Goal: Information Seeking & Learning: Check status

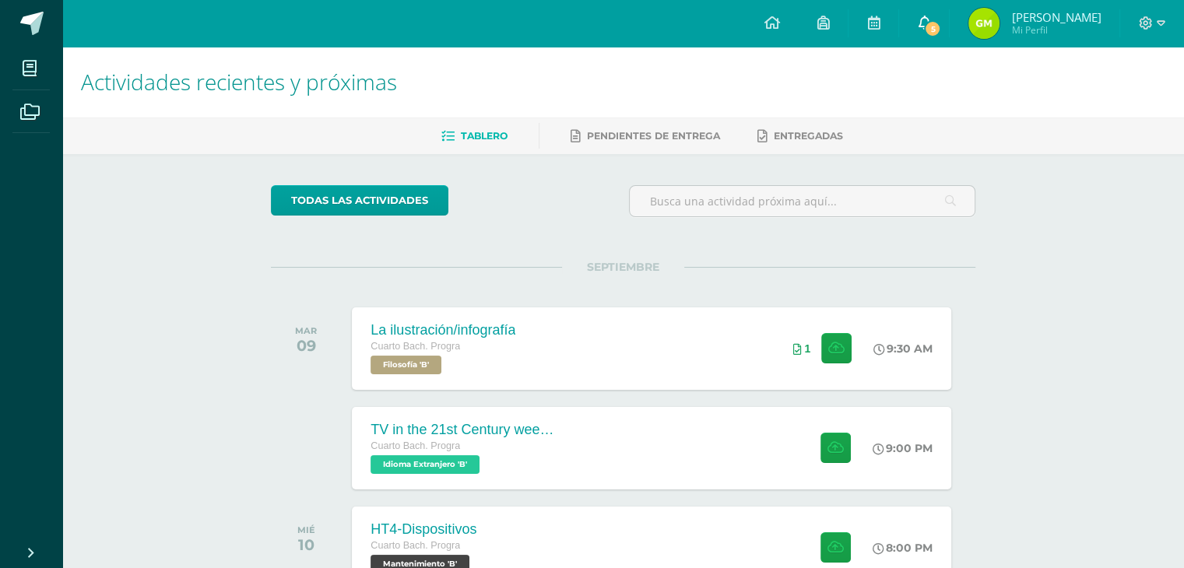
click at [945, 15] on link "5" at bounding box center [924, 23] width 50 height 47
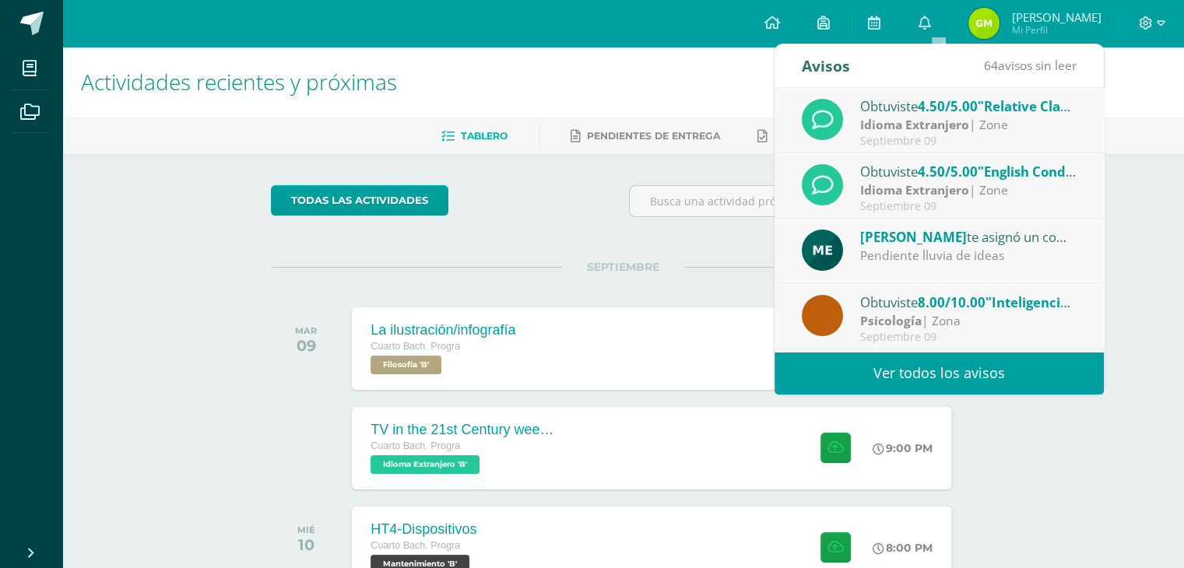
click at [922, 109] on div "Obtuviste 4.50/5.00 "Relative Clauses" en Idioma Extranjero" at bounding box center [968, 106] width 216 height 20
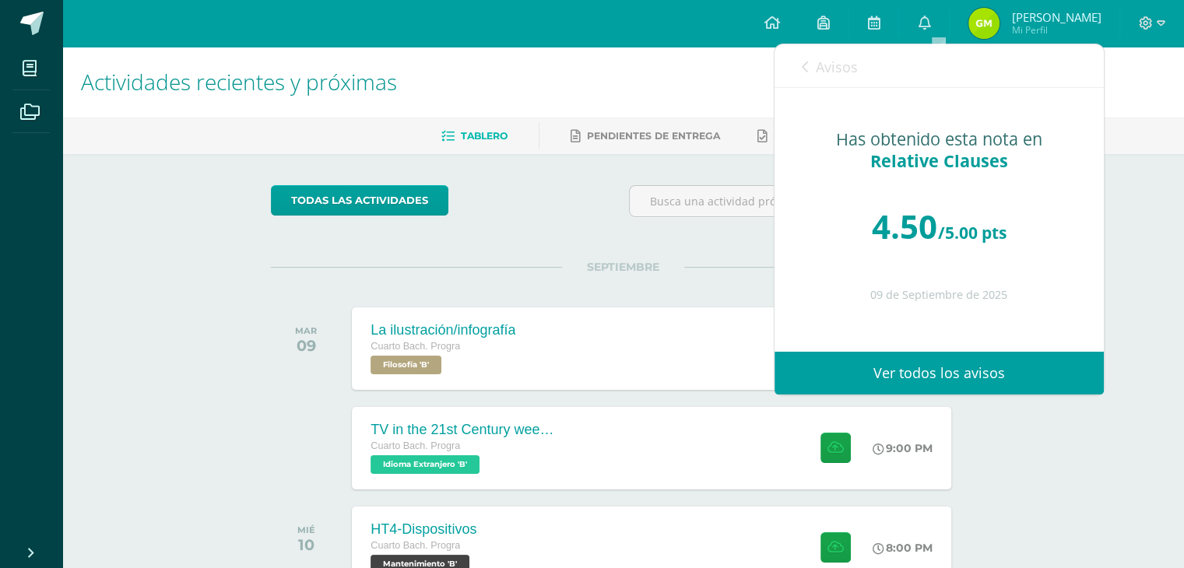
click at [847, 70] on span "Avisos" at bounding box center [837, 67] width 42 height 19
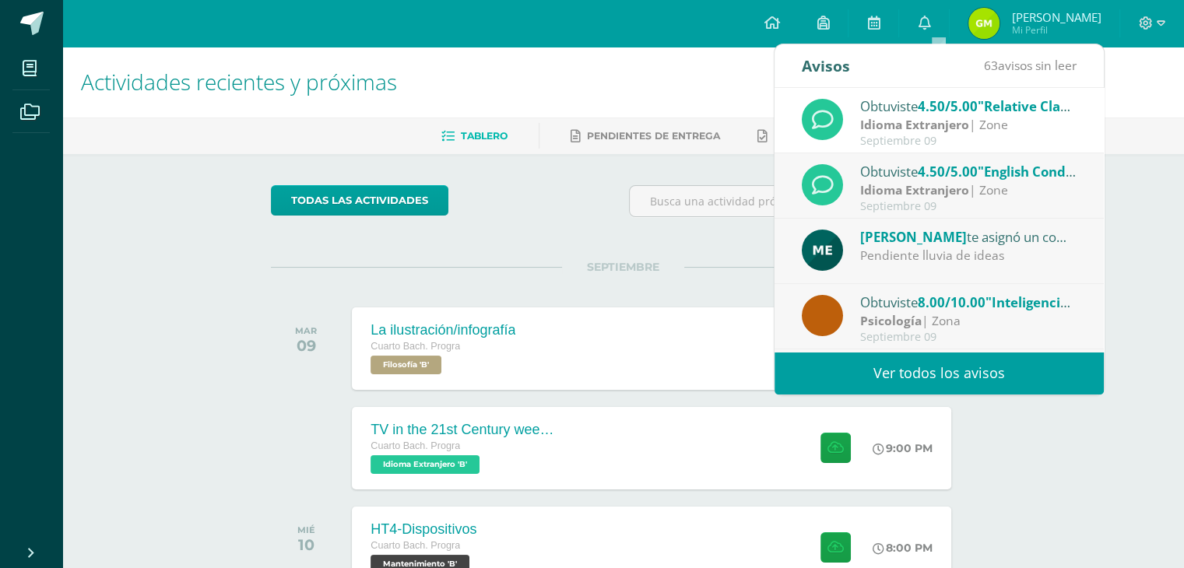
click at [899, 148] on div "Obtuviste 4.50/5.00 "Relative Clauses" en Idioma Extranjero Idioma Extranjero |…" at bounding box center [939, 120] width 329 height 65
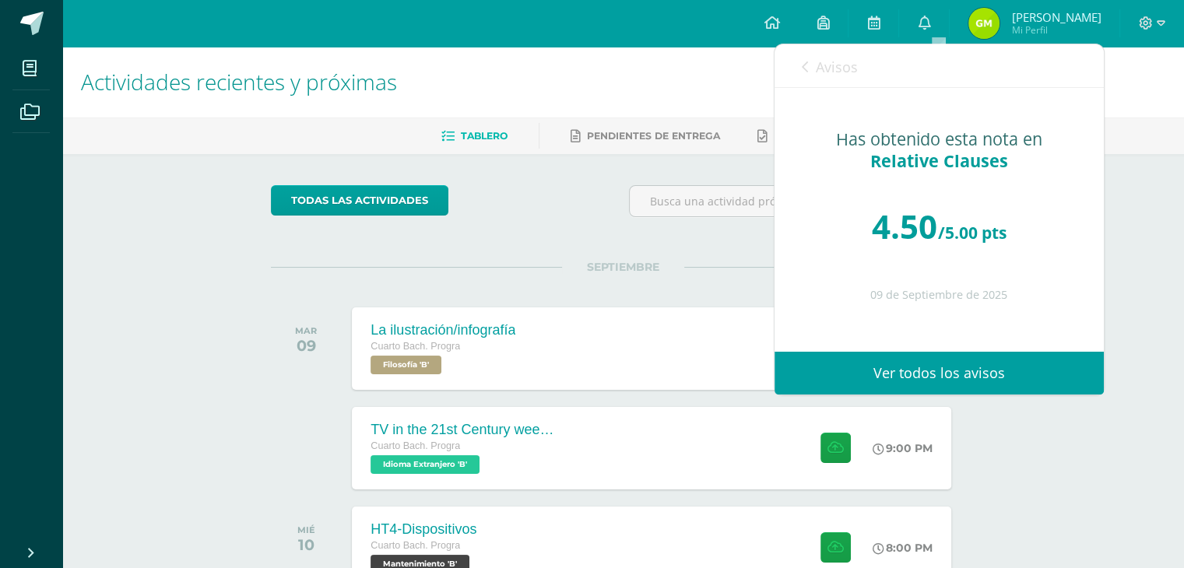
click at [826, 86] on link "Avisos" at bounding box center [830, 66] width 56 height 44
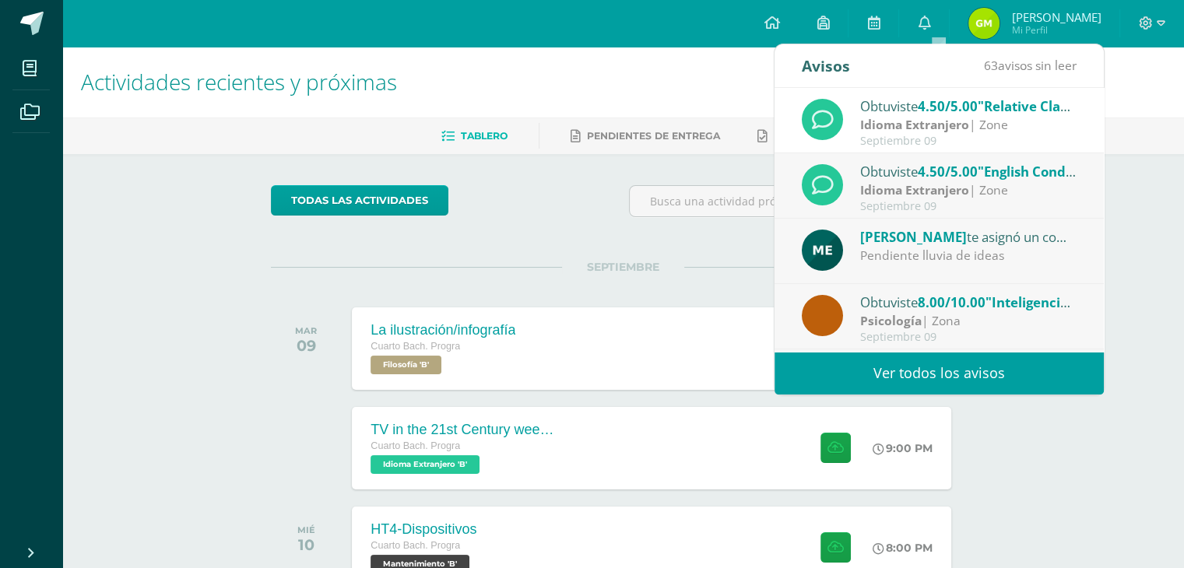
click at [877, 167] on div "Obtuviste 4.50/5.00 "English Conditionals week 4" en Idioma Extranjero" at bounding box center [968, 171] width 216 height 20
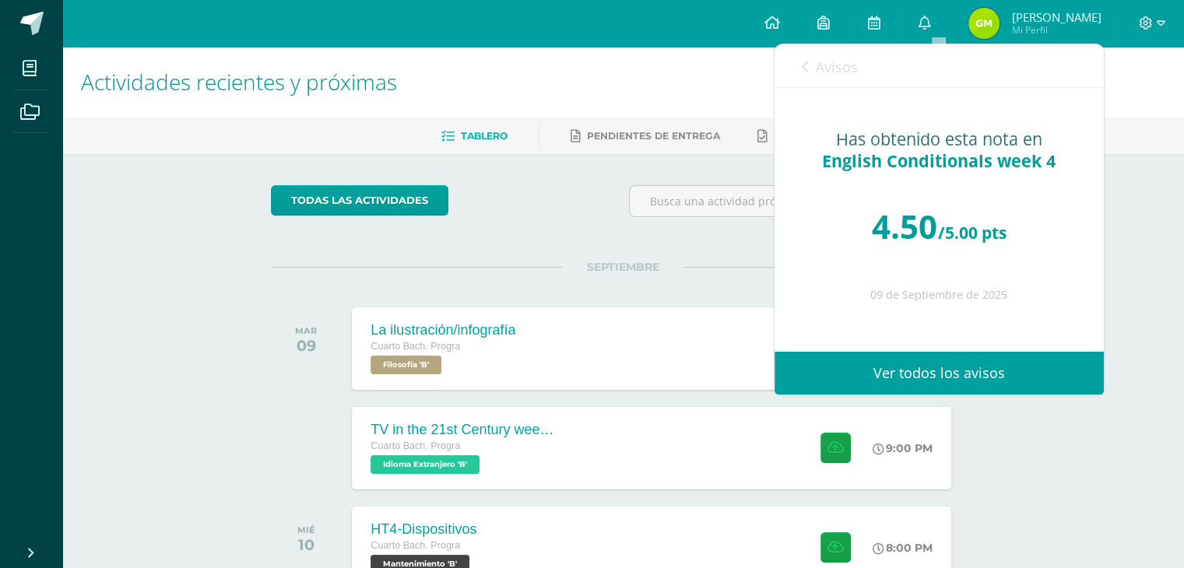
click at [830, 67] on span "Avisos" at bounding box center [837, 67] width 42 height 19
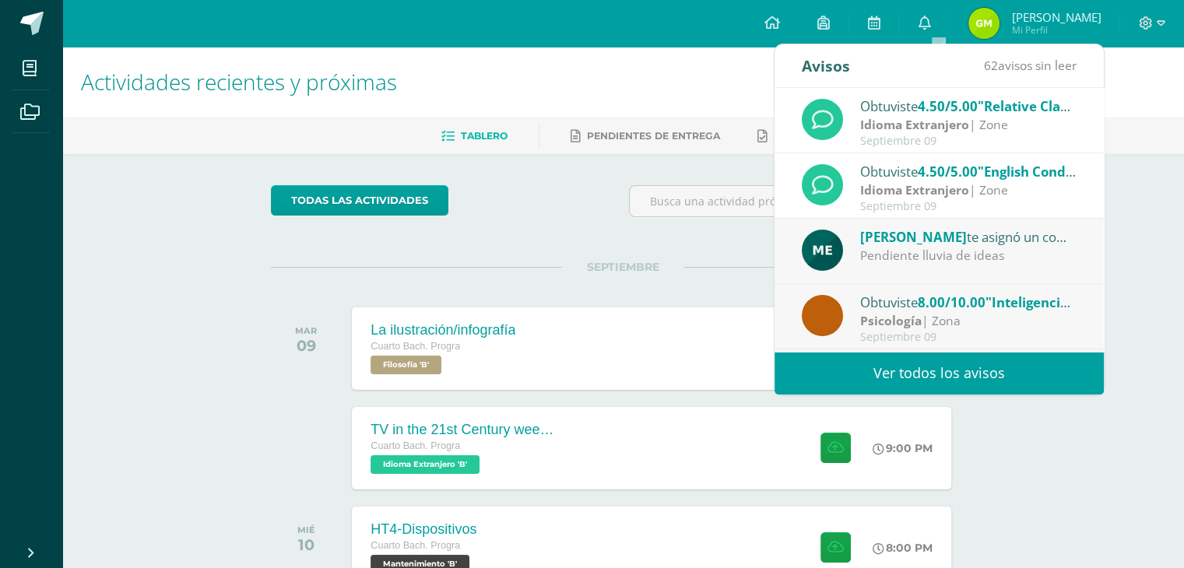
click at [881, 245] on div "[PERSON_NAME] te asignó un comentario en 'Inteligencias múltiples parte 2' para…" at bounding box center [968, 237] width 216 height 20
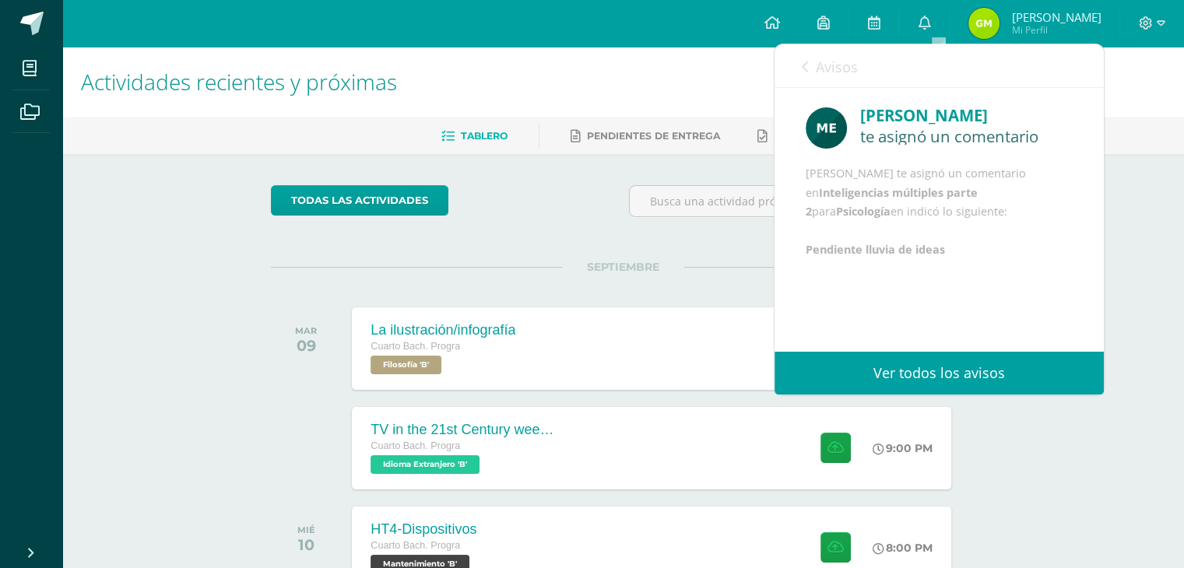
click at [835, 68] on span "Avisos" at bounding box center [837, 67] width 42 height 19
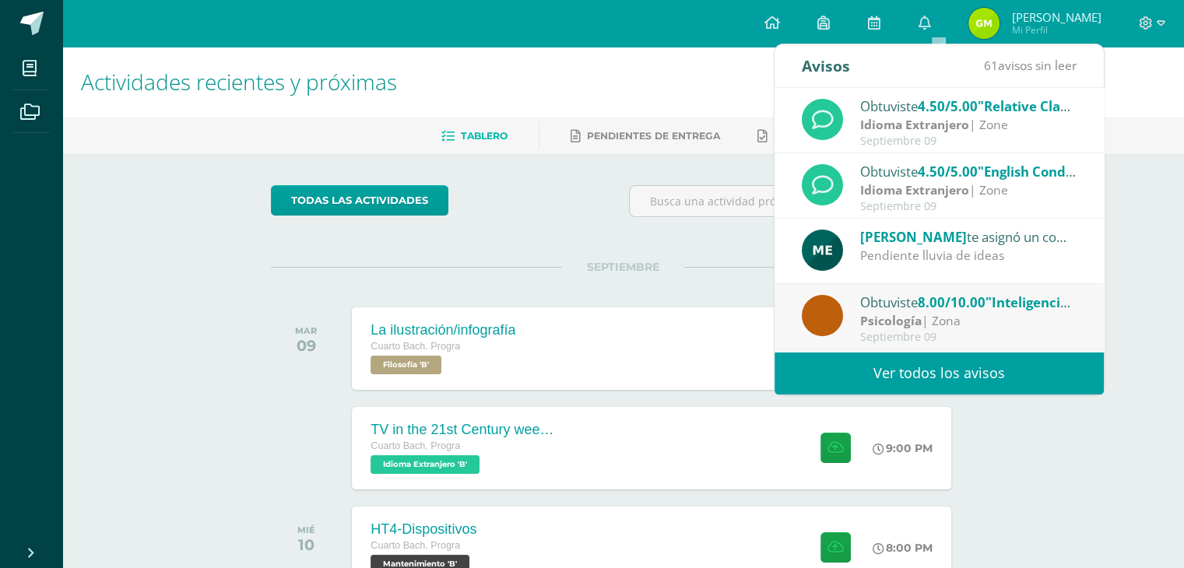
click at [866, 303] on div "Obtuviste 8.00/10.00 "Inteligencias múltiples parte 2" en Psicología" at bounding box center [968, 302] width 216 height 20
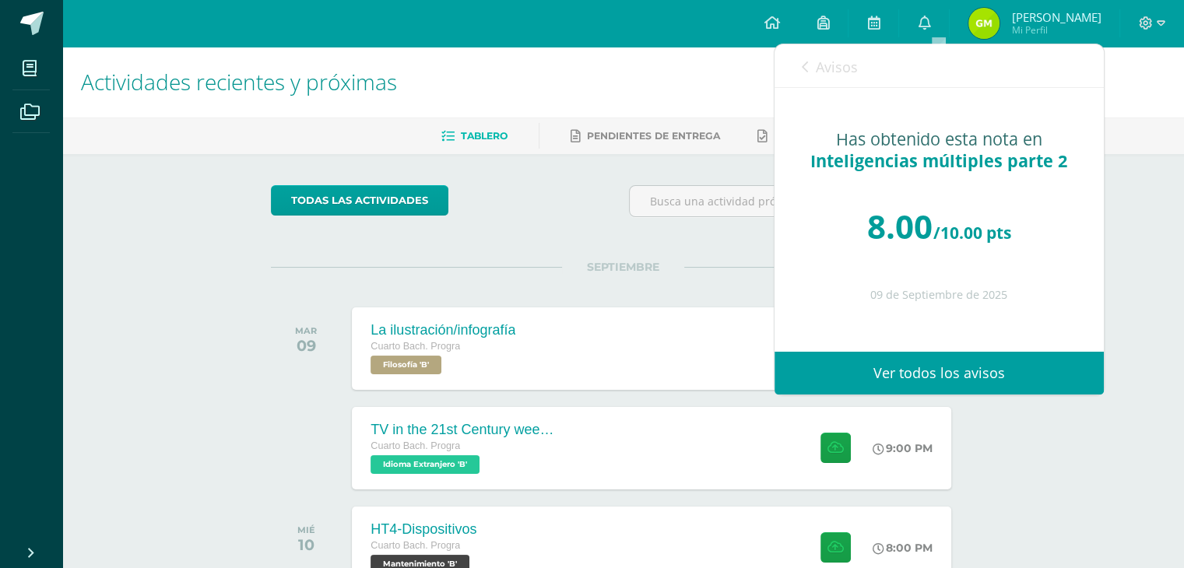
click at [825, 76] on span "Avisos" at bounding box center [837, 67] width 42 height 19
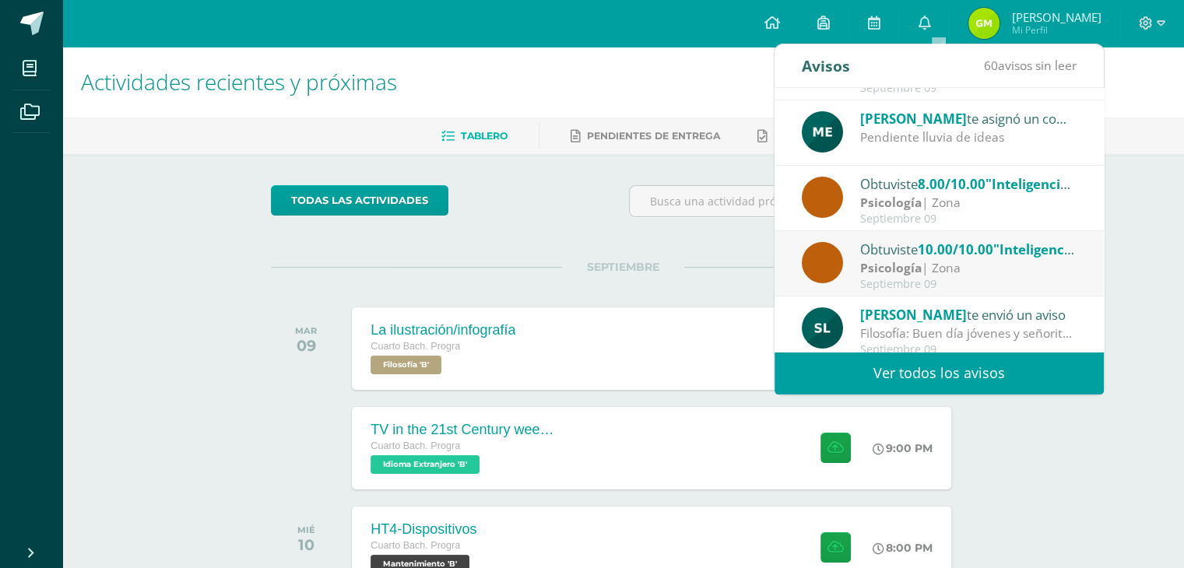
scroll to position [156, 0]
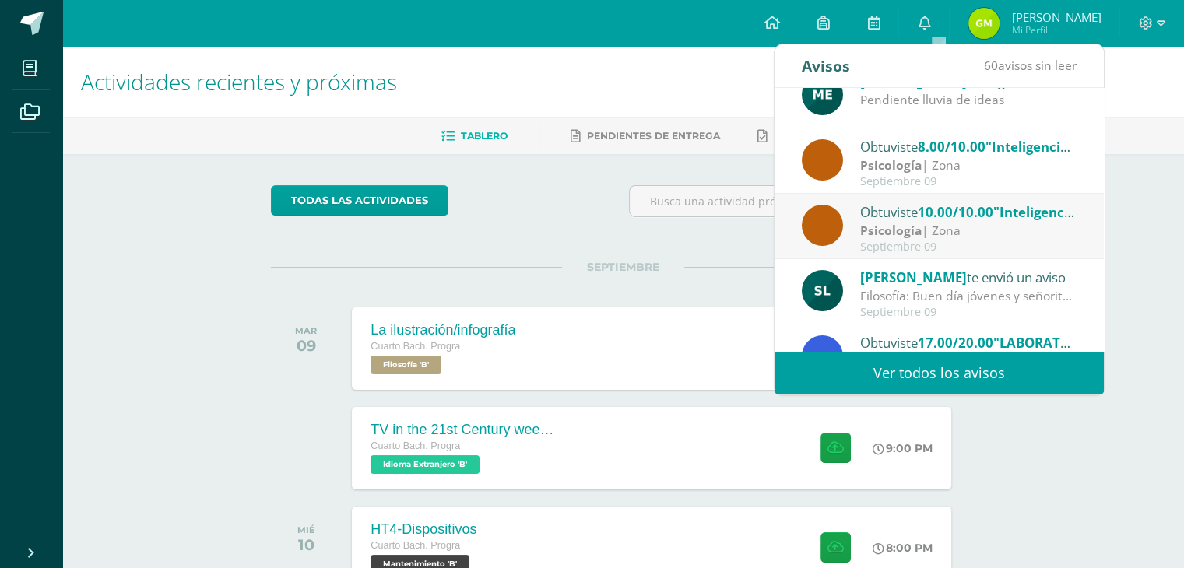
click at [885, 159] on strong "Psicología" at bounding box center [891, 165] width 62 height 17
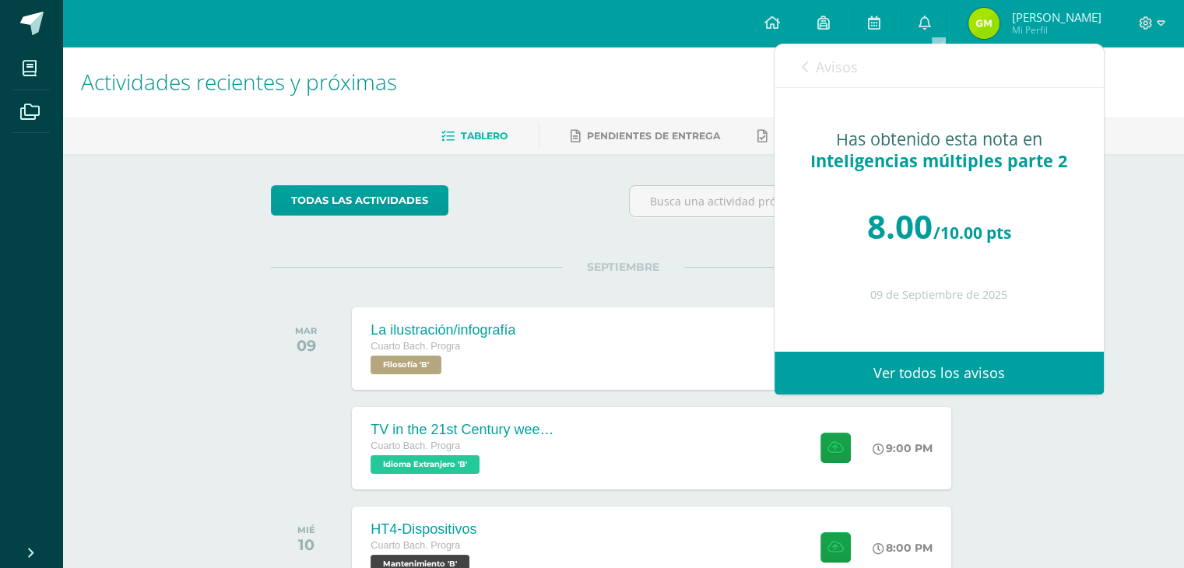
click at [839, 74] on span "Avisos" at bounding box center [837, 67] width 42 height 19
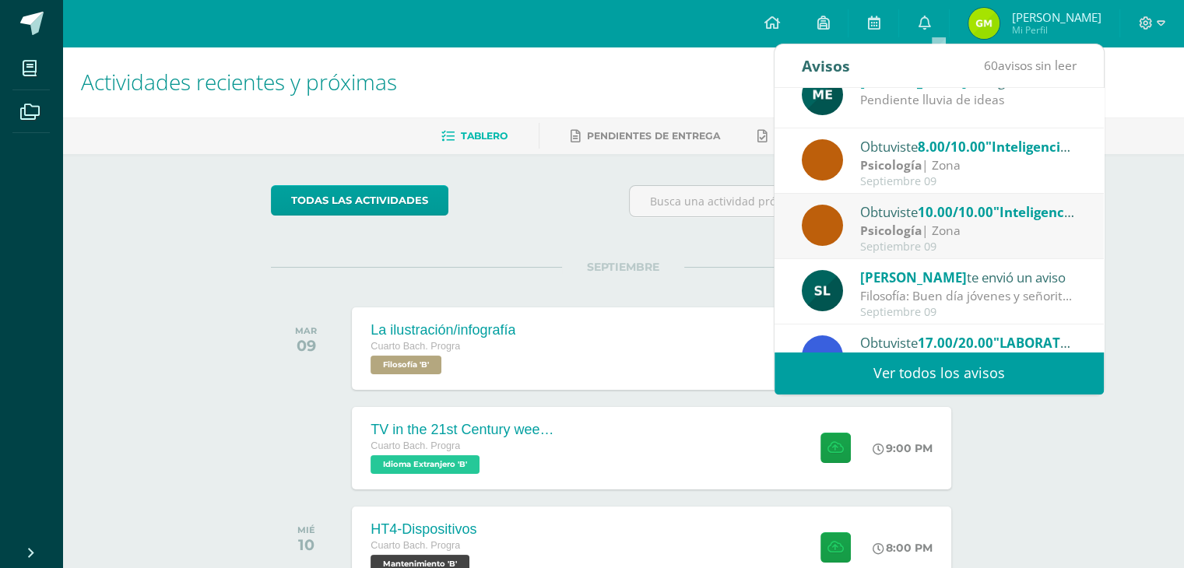
click at [274, 280] on div "SEPTIEMBRE [DATE] La ilustración/infografía Cuarto [PERSON_NAME]. Progra Filoso…" at bounding box center [623, 329] width 705 height 125
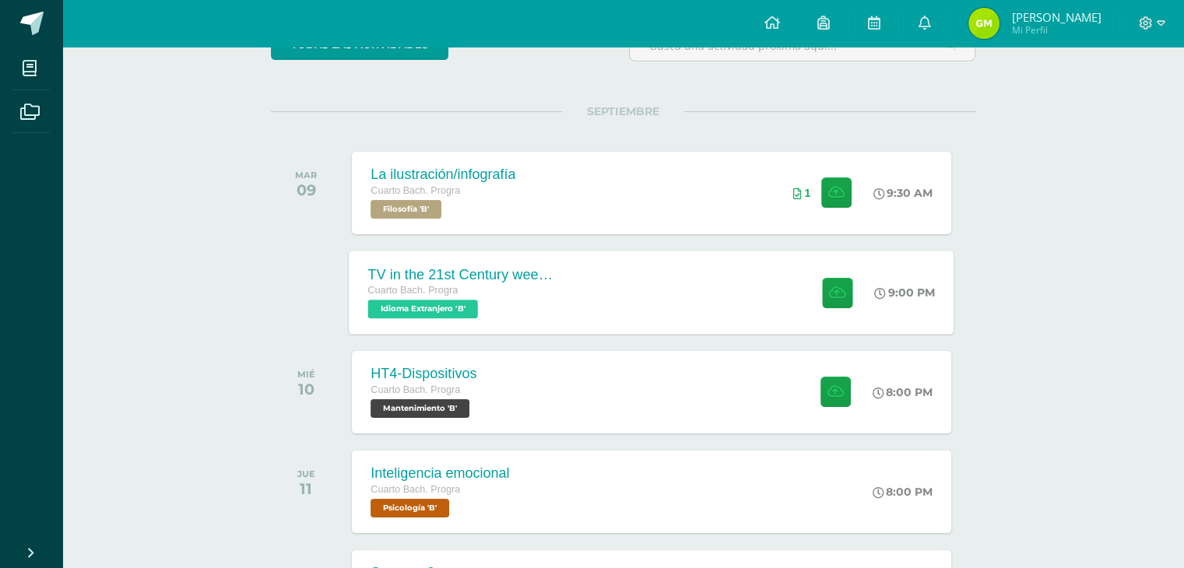
click at [554, 295] on div "Cuarto Bach. Progra" at bounding box center [462, 291] width 188 height 17
